Goal: Navigation & Orientation: Find specific page/section

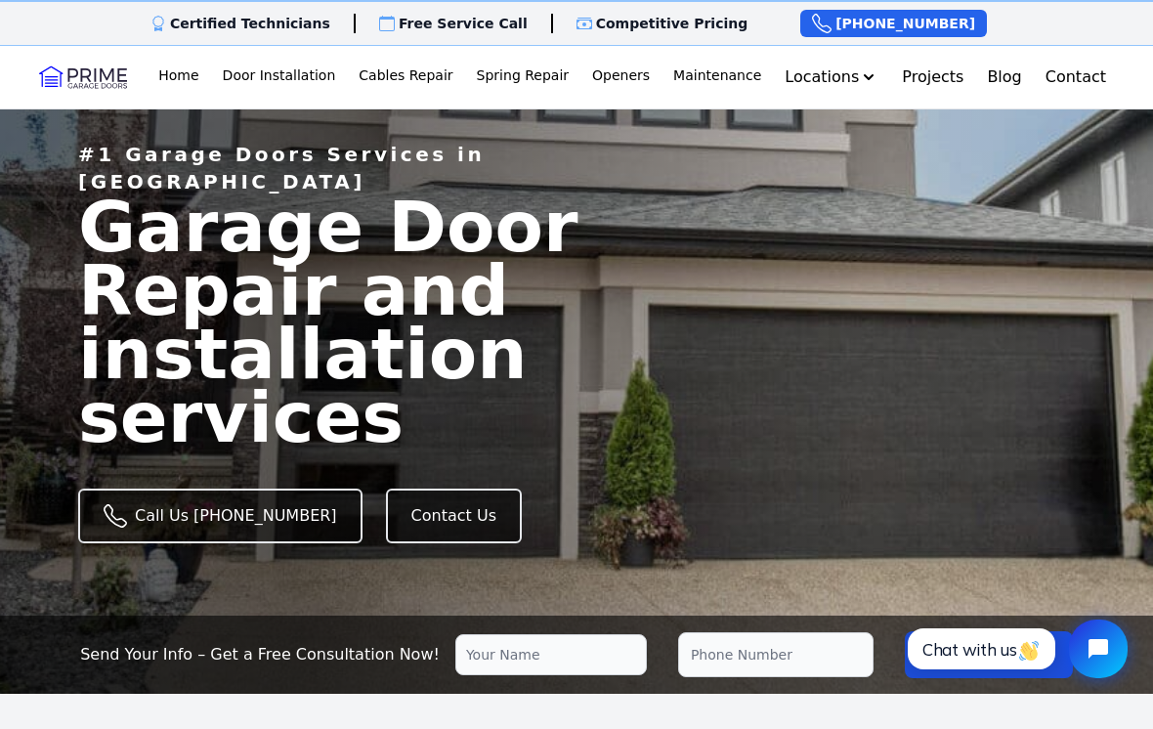
click at [206, 87] on link "Home" at bounding box center [179, 77] width 56 height 39
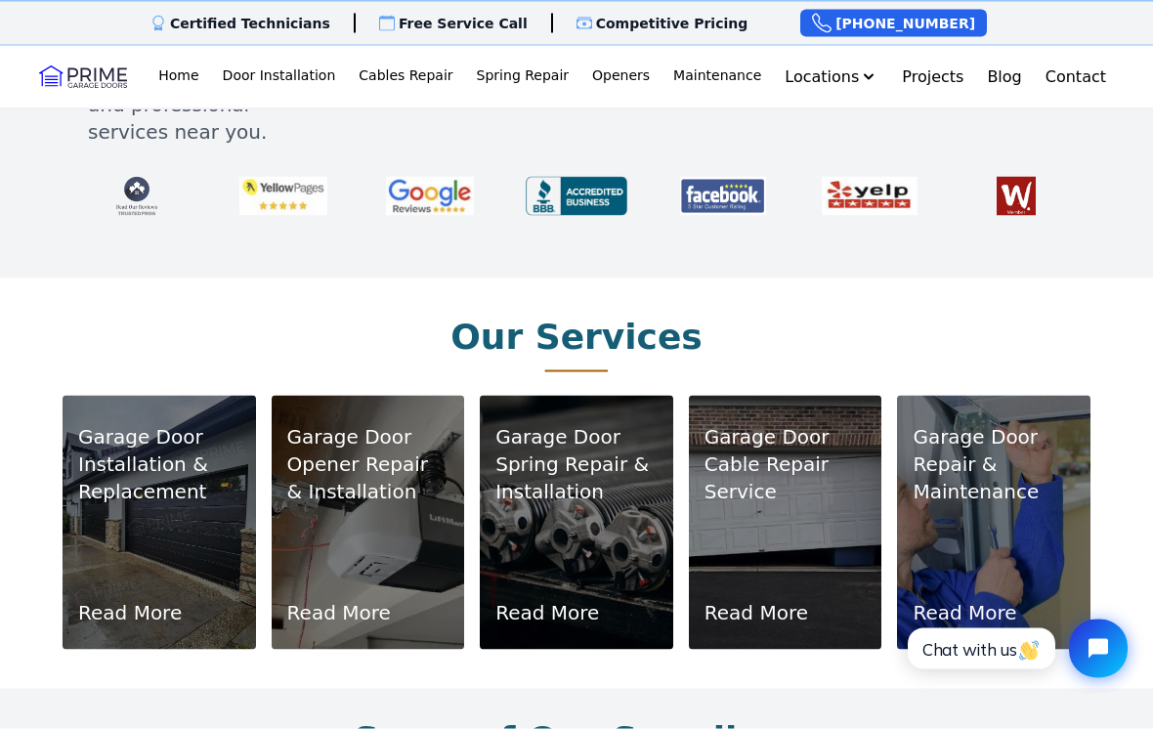
scroll to position [1046, 0]
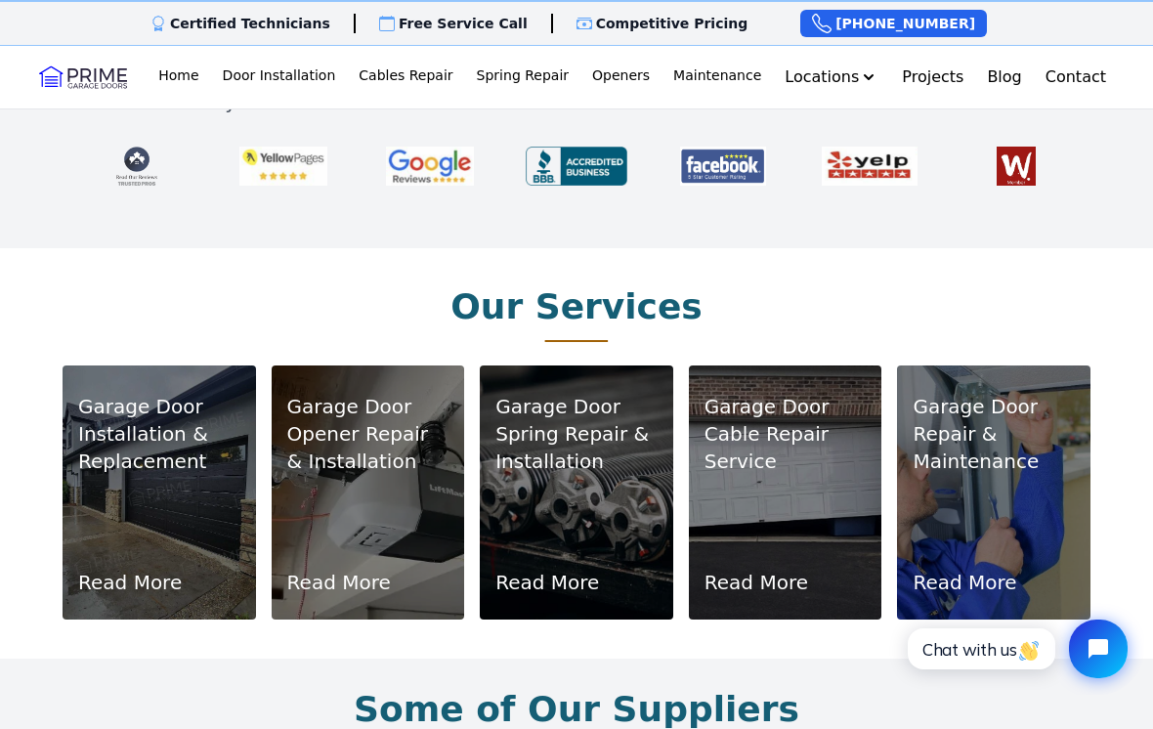
click at [149, 569] on link "Read More" at bounding box center [130, 582] width 104 height 27
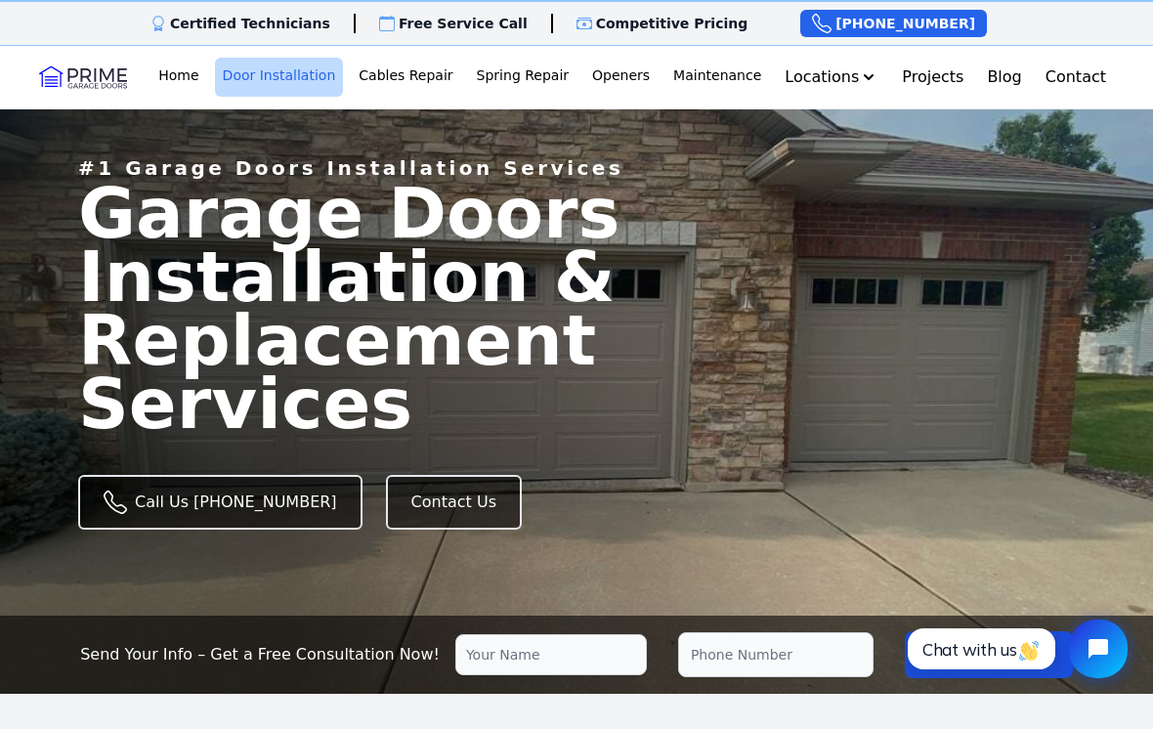
click at [206, 81] on link "Home" at bounding box center [179, 77] width 56 height 39
